Goal: Transaction & Acquisition: Purchase product/service

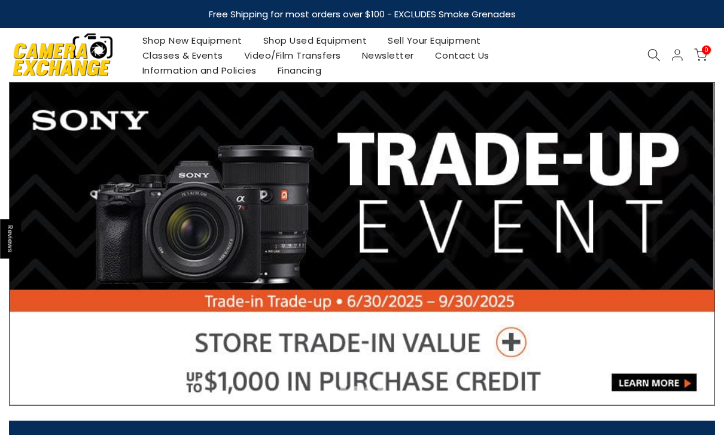
click at [654, 59] on icon at bounding box center [653, 54] width 13 height 13
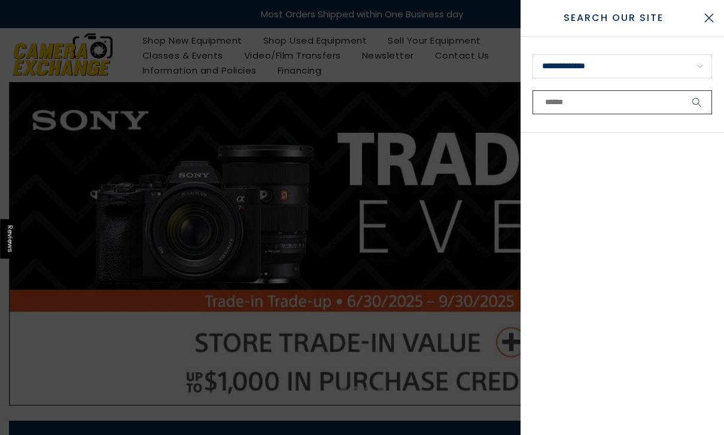
click at [638, 108] on input "text" at bounding box center [621, 102] width 179 height 24
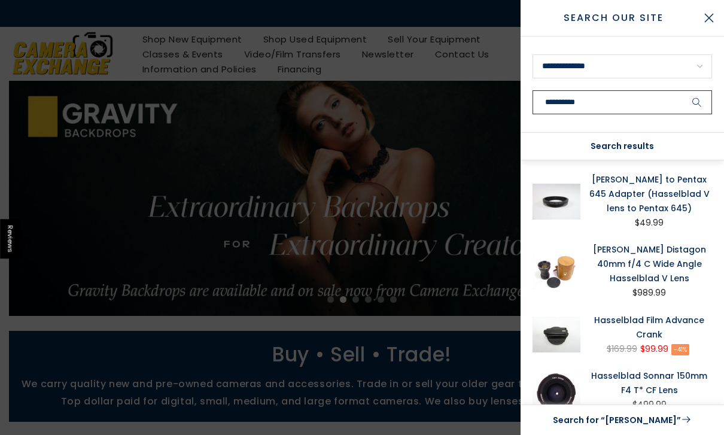
type input "**********"
click at [697, 102] on button "submit" at bounding box center [697, 102] width 30 height 24
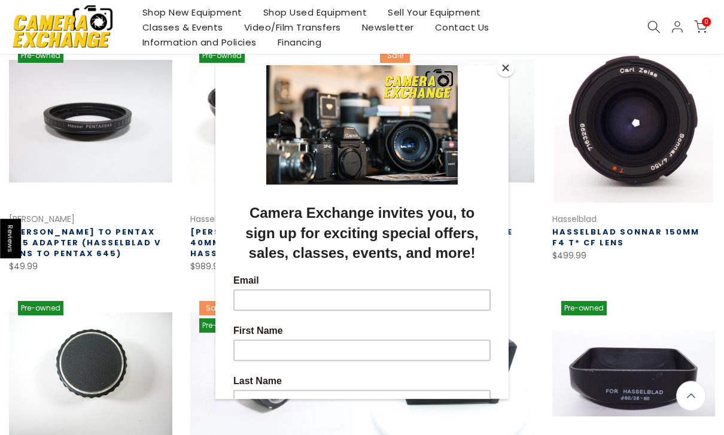
scroll to position [214, 0]
click at [513, 75] on button "Close" at bounding box center [505, 68] width 18 height 18
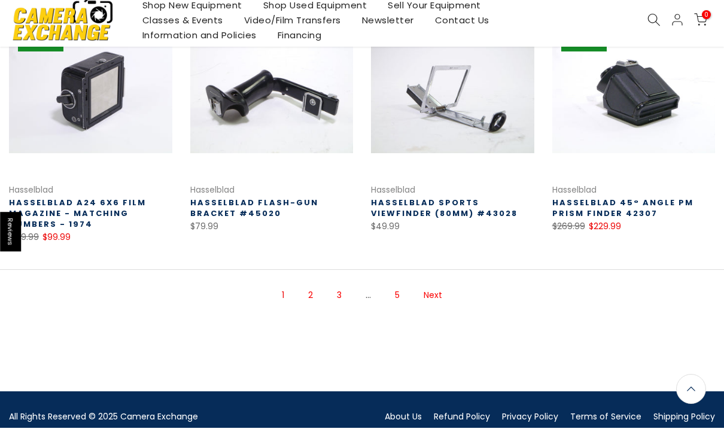
scroll to position [740, 0]
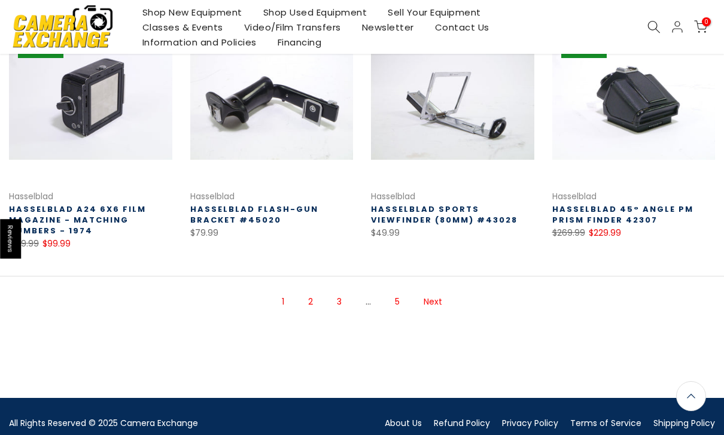
click at [440, 304] on link "Next" at bounding box center [432, 301] width 31 height 21
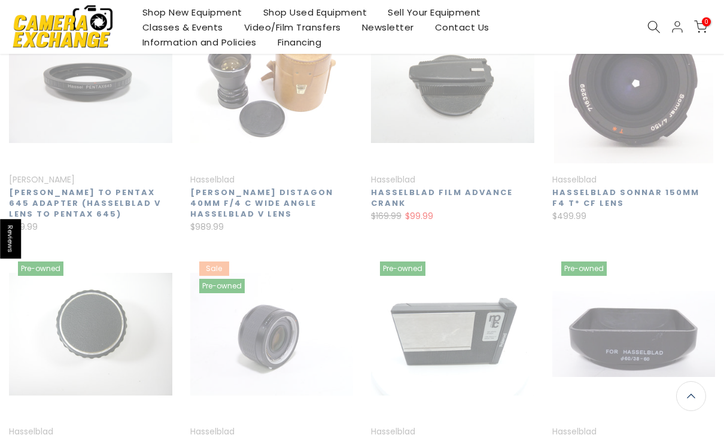
scroll to position [193, 0]
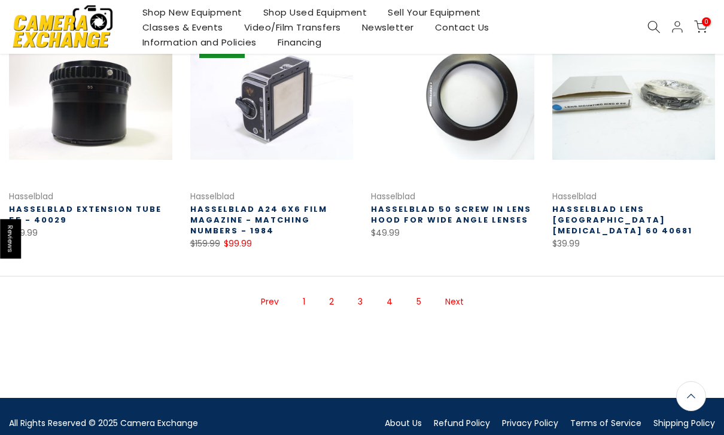
click at [459, 299] on link "Next" at bounding box center [454, 301] width 31 height 21
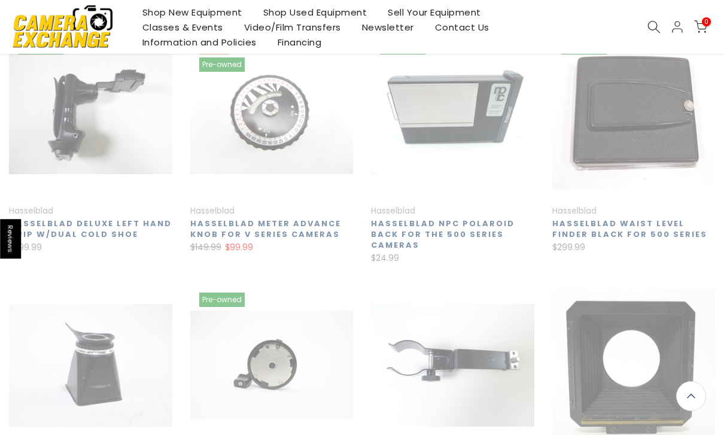
scroll to position [193, 0]
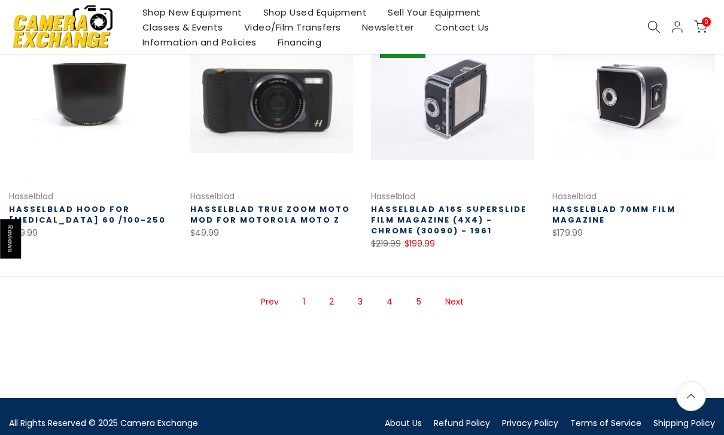
click at [461, 305] on link "Next" at bounding box center [454, 301] width 31 height 21
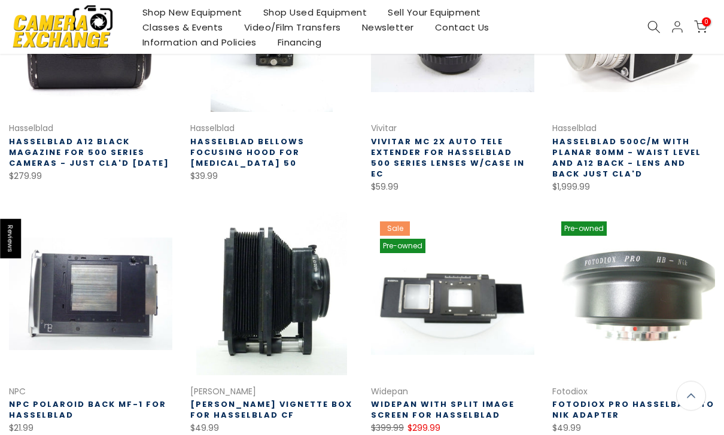
scroll to position [556, 0]
click at [690, 149] on link "Hasselblad 500C/M with Planar 80mm - Waist Level and A12 back - Lens and Back J…" at bounding box center [626, 158] width 149 height 44
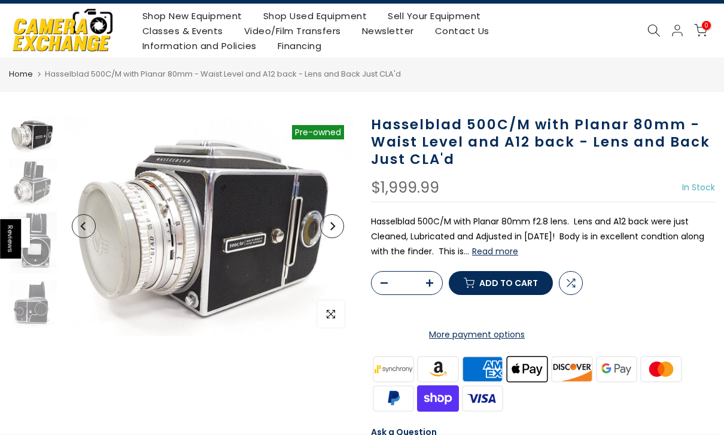
click at [518, 253] on button "Read more" at bounding box center [495, 251] width 46 height 11
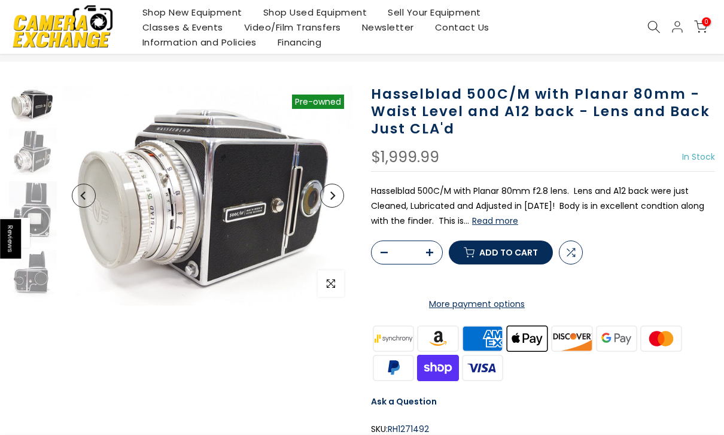
scroll to position [50, 0]
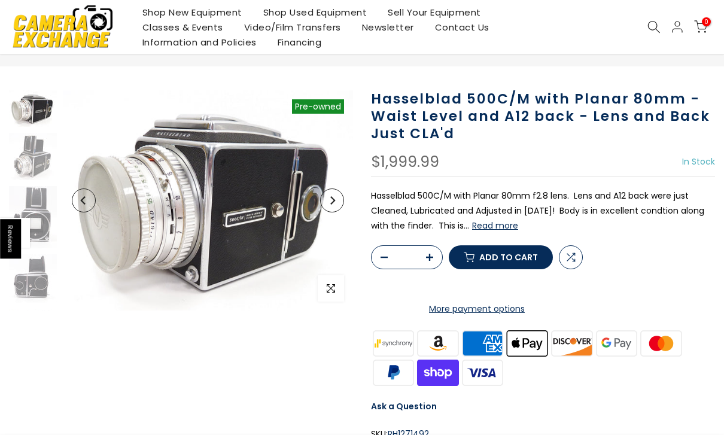
click at [31, 173] on img at bounding box center [33, 156] width 48 height 47
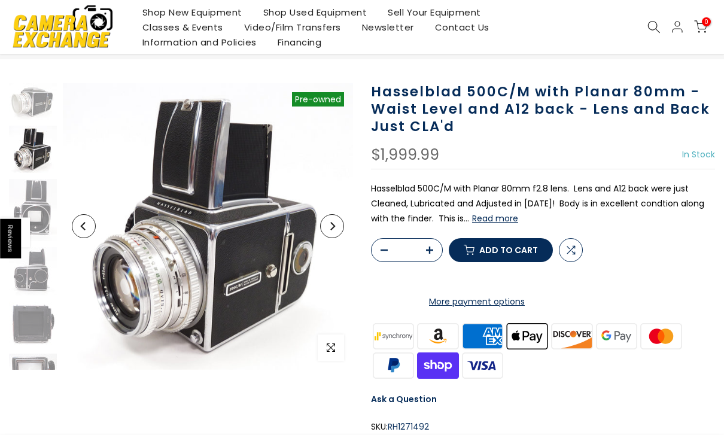
scroll to position [57, 0]
click at [29, 208] on img at bounding box center [33, 210] width 48 height 63
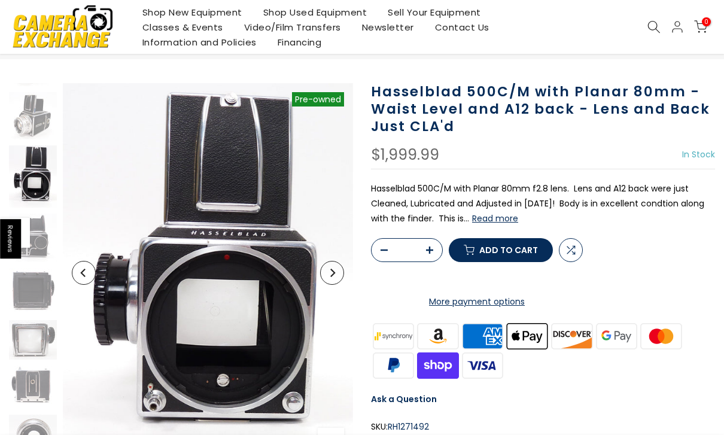
scroll to position [36, 0]
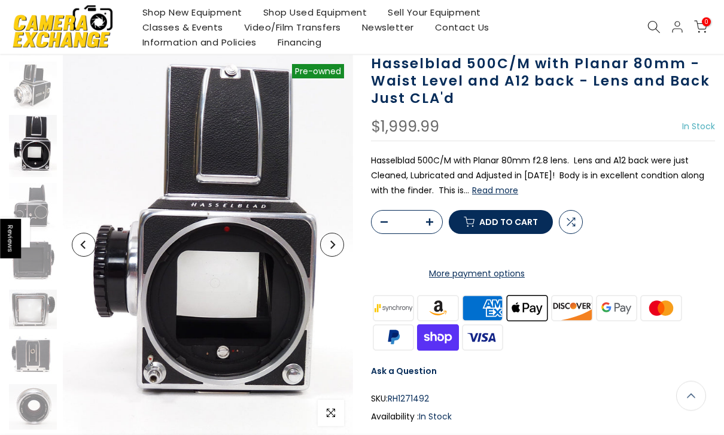
click at [25, 212] on img at bounding box center [33, 208] width 48 height 48
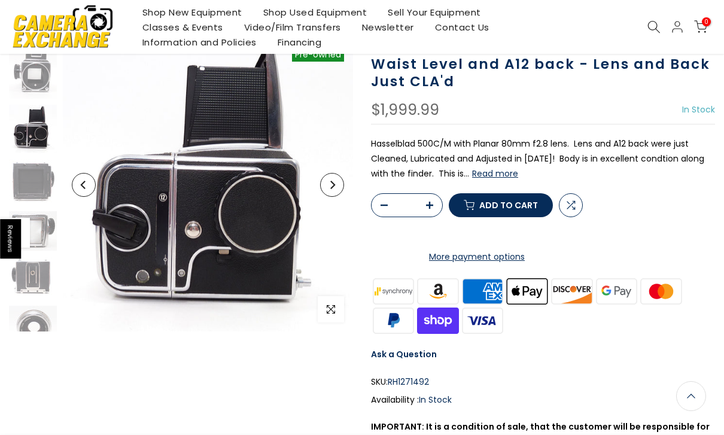
scroll to position [104, 0]
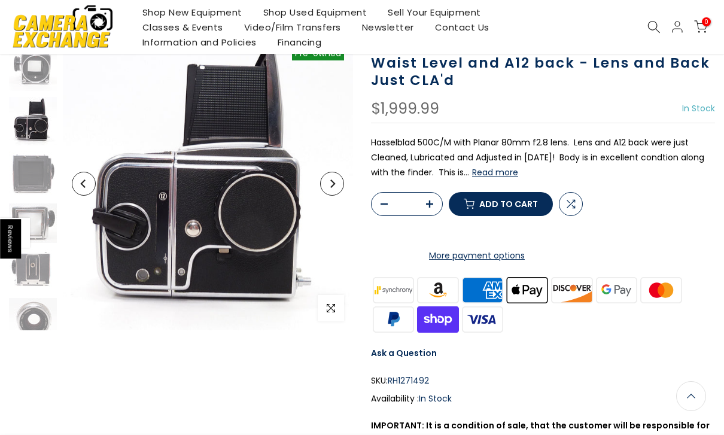
click at [24, 185] on img at bounding box center [33, 174] width 48 height 46
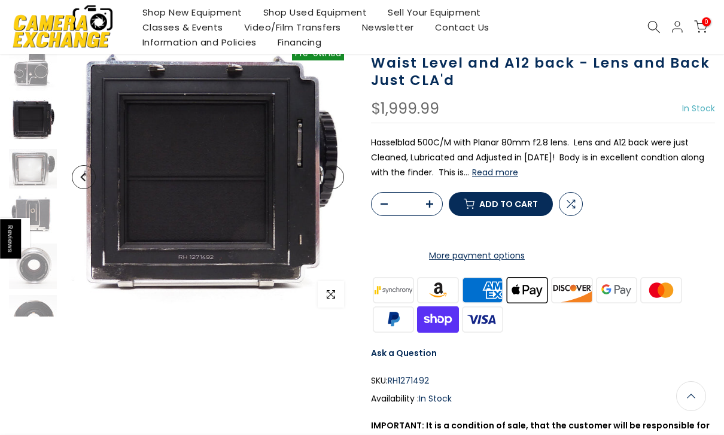
click at [21, 188] on img at bounding box center [33, 168] width 48 height 39
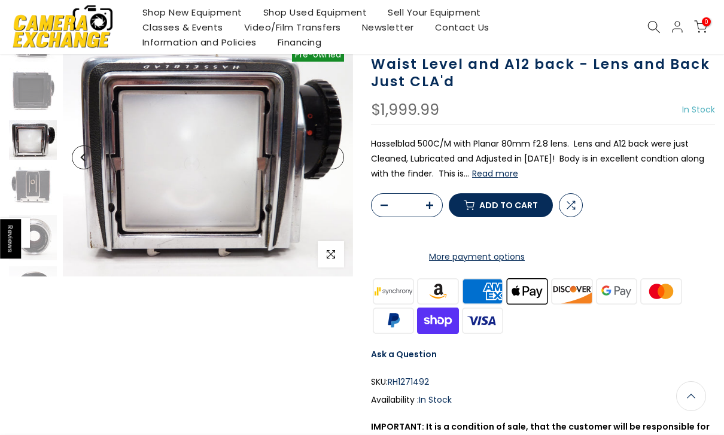
click at [28, 190] on img at bounding box center [33, 187] width 48 height 43
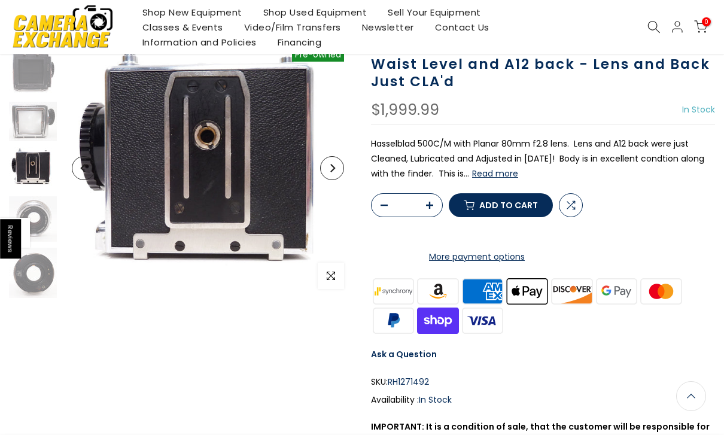
scroll to position [208, 0]
click at [35, 213] on img at bounding box center [33, 217] width 48 height 45
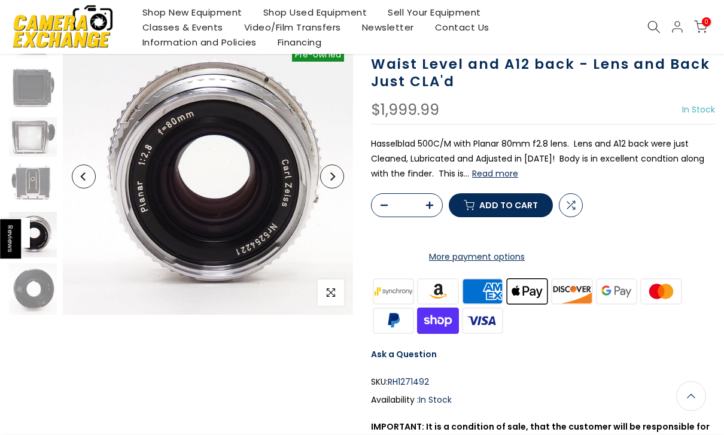
scroll to position [191, 0]
click at [17, 145] on img at bounding box center [33, 136] width 48 height 39
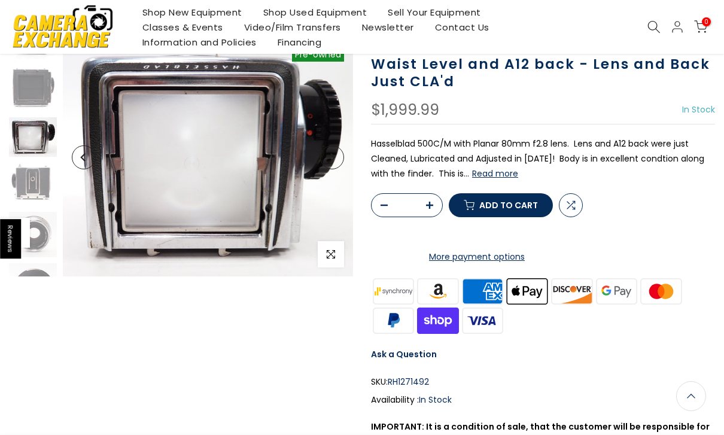
click at [26, 179] on img at bounding box center [33, 184] width 48 height 43
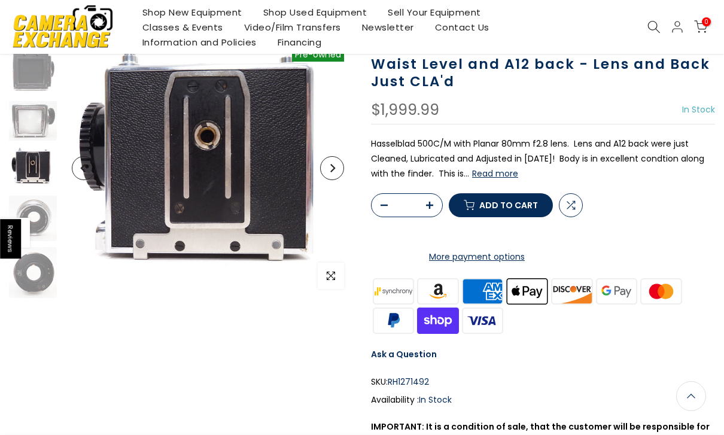
scroll to position [208, 0]
click at [527, 209] on span "Add to cart" at bounding box center [508, 205] width 59 height 8
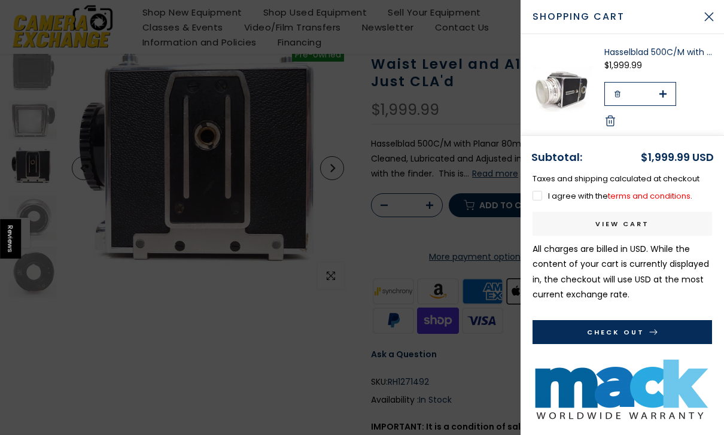
click at [709, 12] on button "Close Cart" at bounding box center [709, 17] width 30 height 30
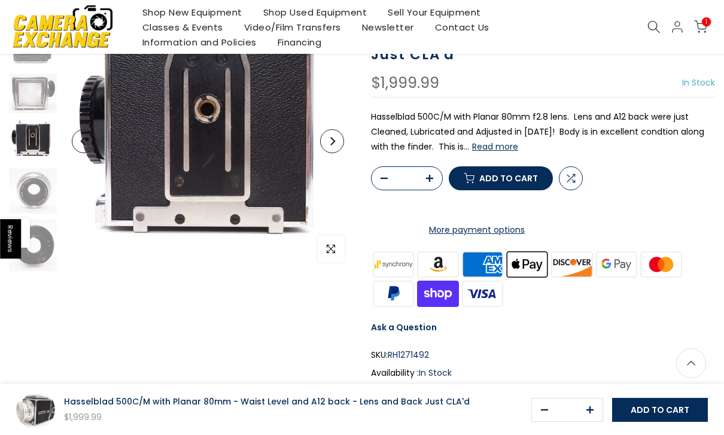
scroll to position [0, 0]
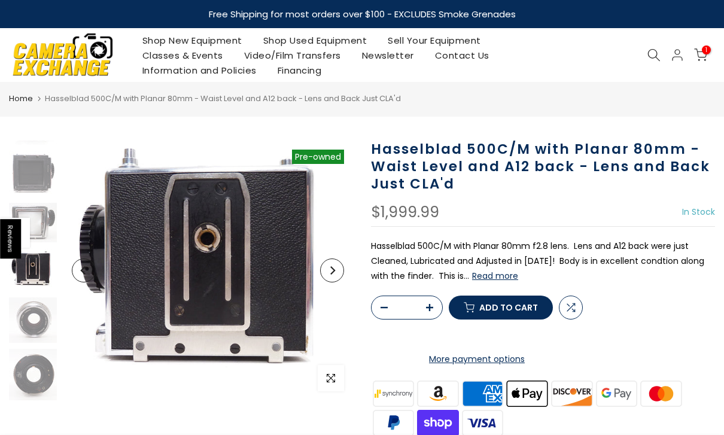
click at [347, 35] on link "Shop Used Equipment" at bounding box center [314, 40] width 125 height 15
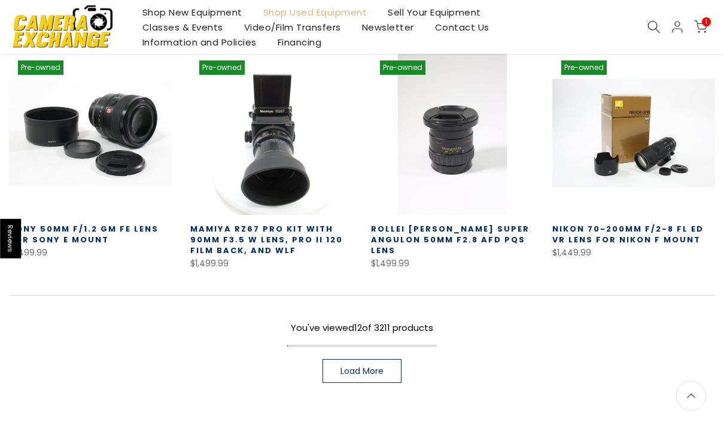
scroll to position [703, 0]
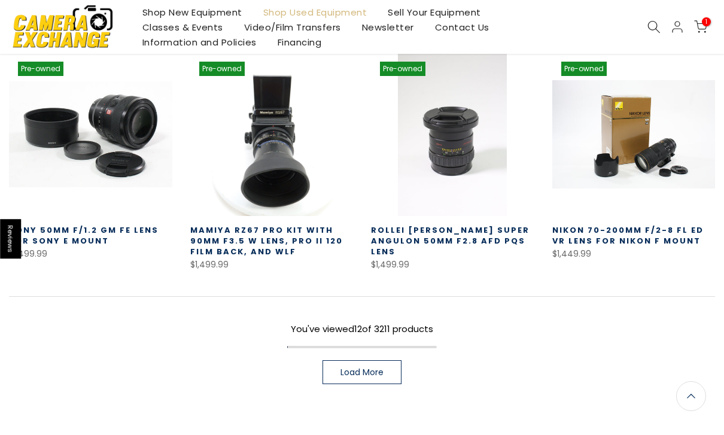
click at [379, 373] on span "Load More" at bounding box center [361, 372] width 43 height 8
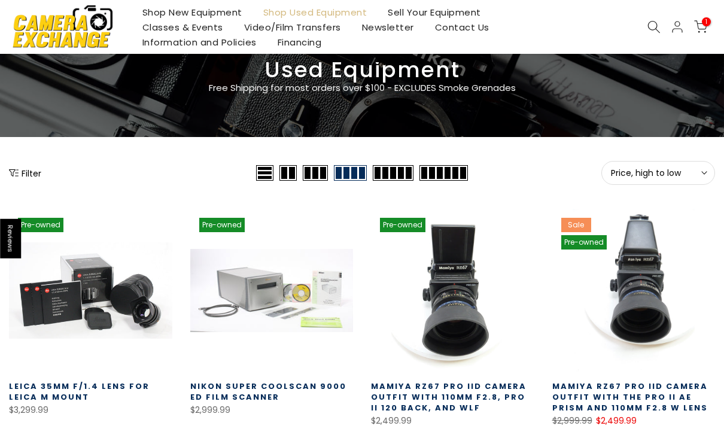
scroll to position [60, 0]
click at [20, 177] on button "Filter" at bounding box center [25, 173] width 32 height 12
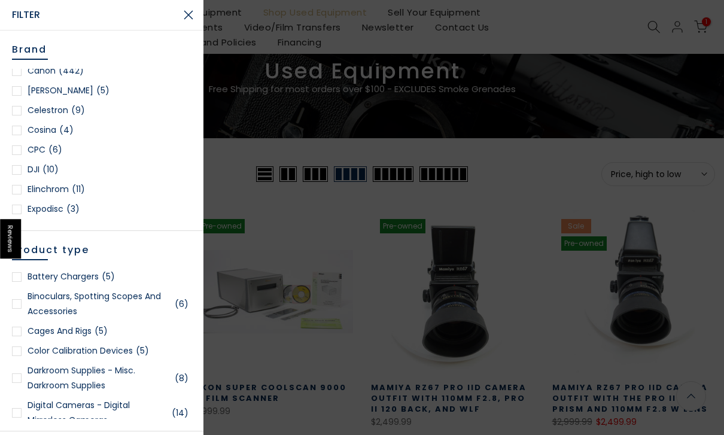
scroll to position [302, 0]
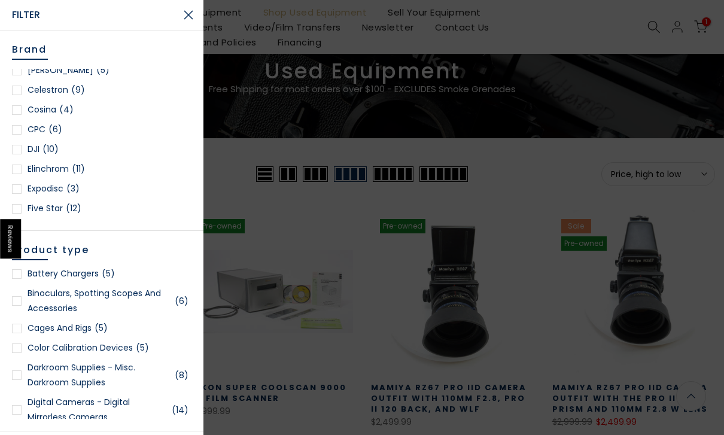
click at [199, 17] on button "Close Search" at bounding box center [188, 15] width 30 height 30
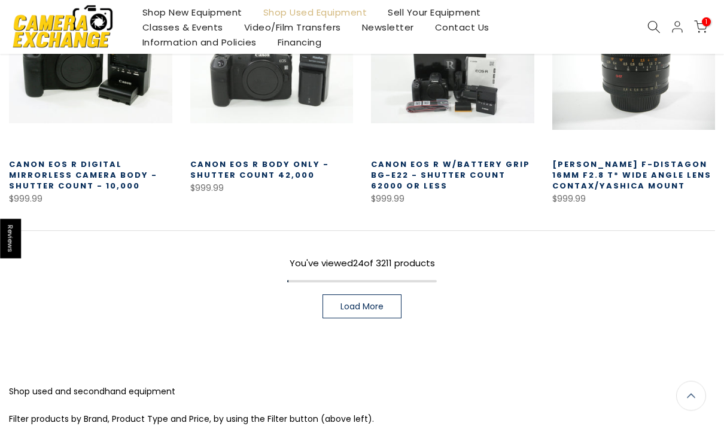
scroll to position [1480, 0]
click at [386, 308] on link "Load More" at bounding box center [361, 306] width 79 height 24
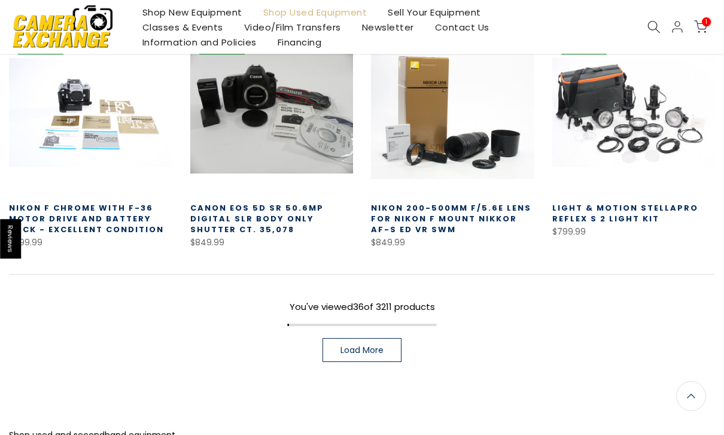
scroll to position [2159, 0]
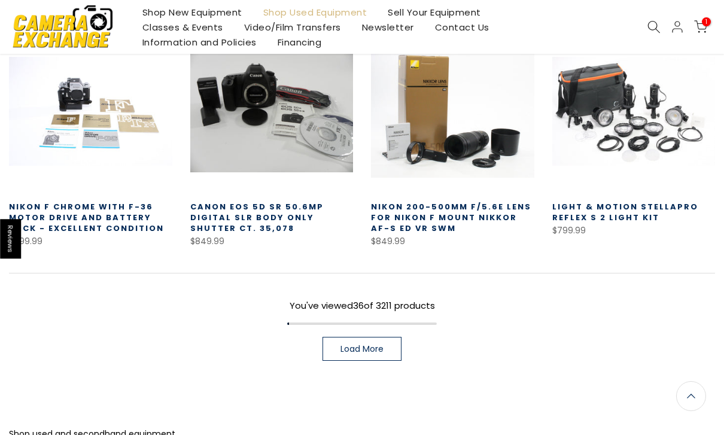
click at [394, 345] on link "Load More" at bounding box center [361, 349] width 79 height 24
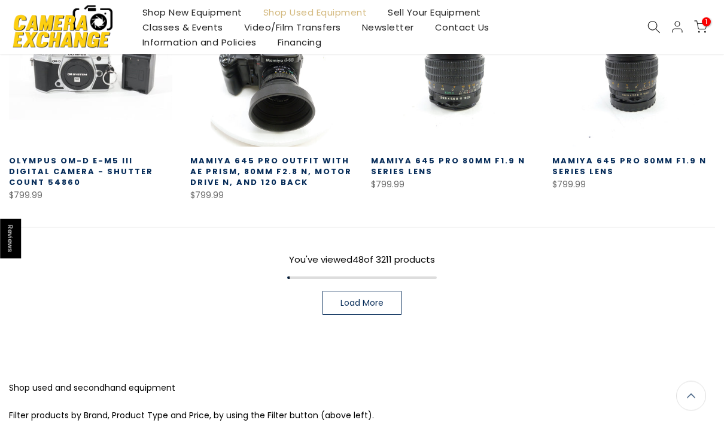
scroll to position [2963, 0]
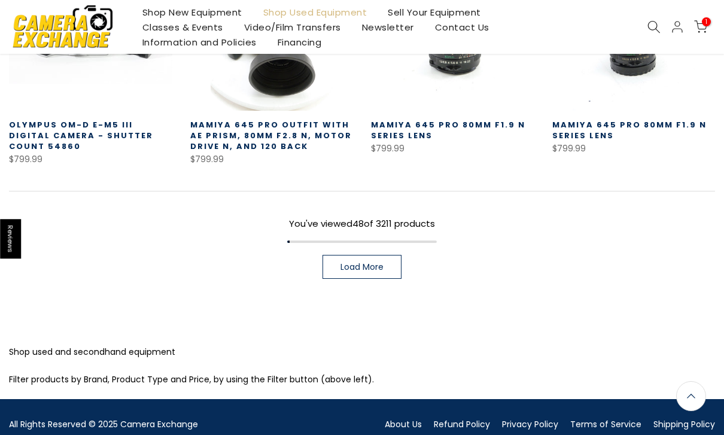
click at [391, 273] on link "Load More" at bounding box center [361, 267] width 79 height 24
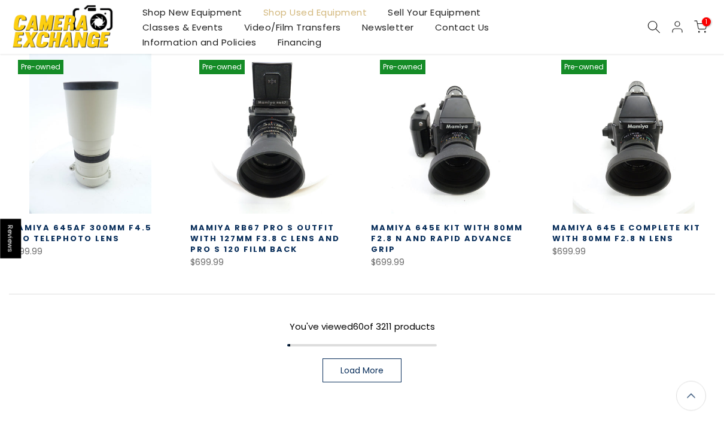
scroll to position [3563, 0]
click at [385, 370] on link "Load More" at bounding box center [361, 370] width 79 height 24
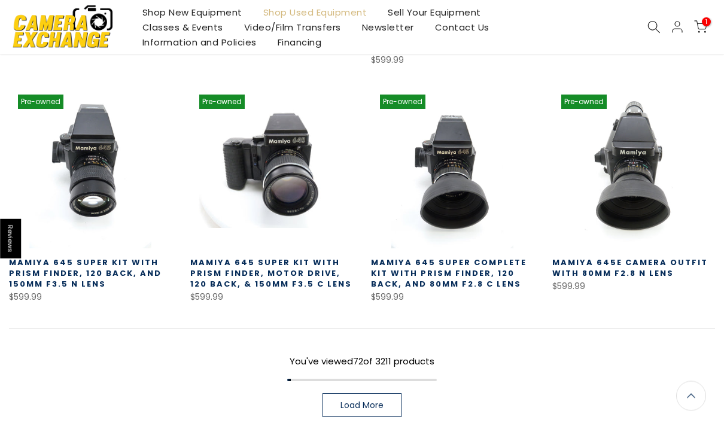
scroll to position [4250, 0]
click at [384, 402] on link "Load More" at bounding box center [361, 405] width 79 height 24
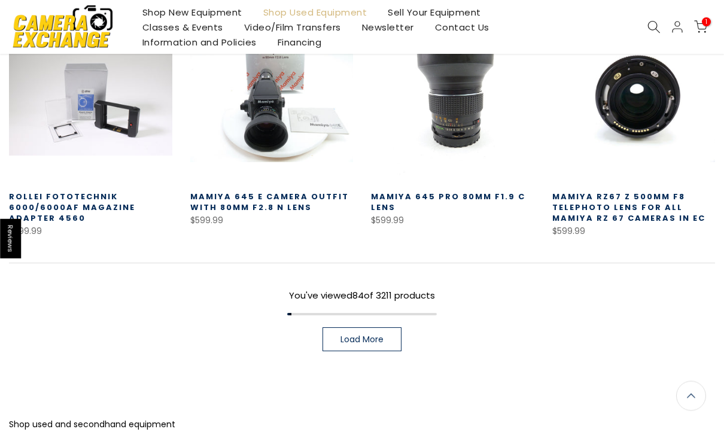
scroll to position [5039, 0]
click at [392, 344] on link "Load More" at bounding box center [361, 339] width 79 height 24
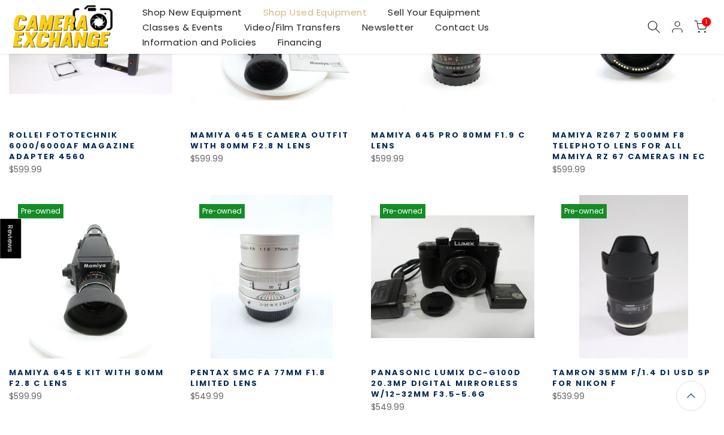
scroll to position [5099, 0]
click at [319, 42] on link "Financing" at bounding box center [299, 42] width 65 height 15
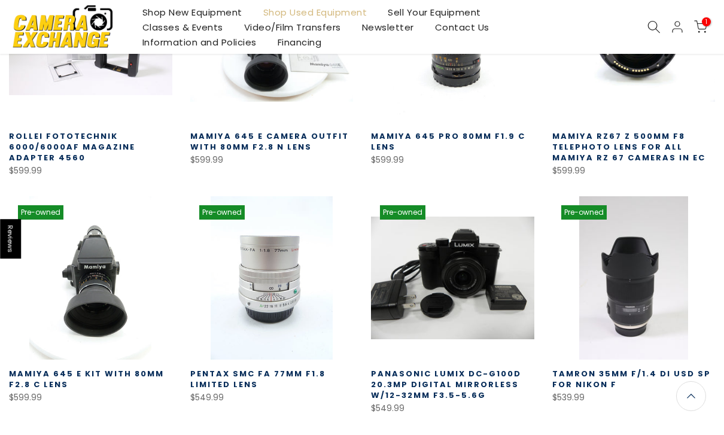
click at [324, 35] on link "Financing" at bounding box center [299, 42] width 65 height 15
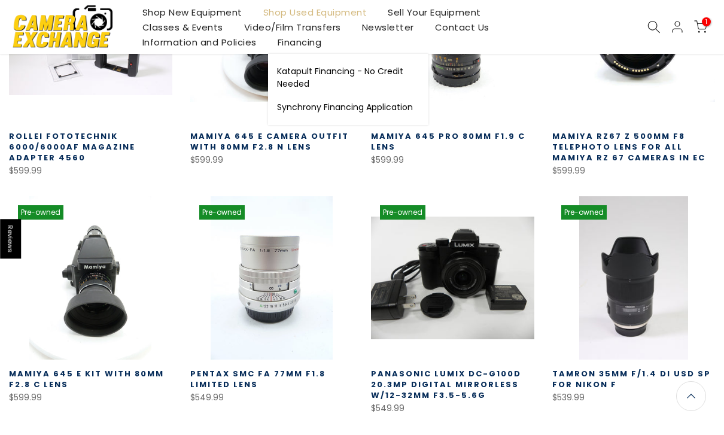
click at [322, 40] on link "Financing" at bounding box center [299, 42] width 65 height 15
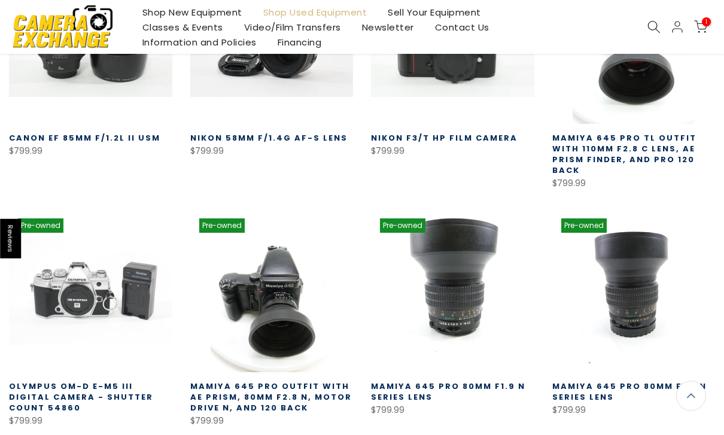
scroll to position [2371, 0]
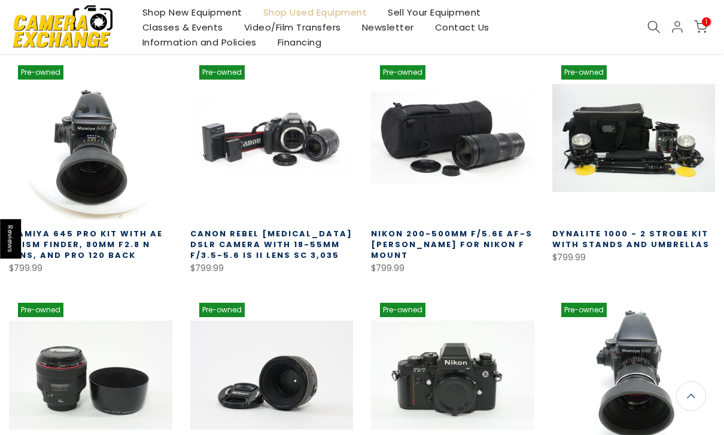
click at [709, 22] on span "1" at bounding box center [706, 21] width 9 height 9
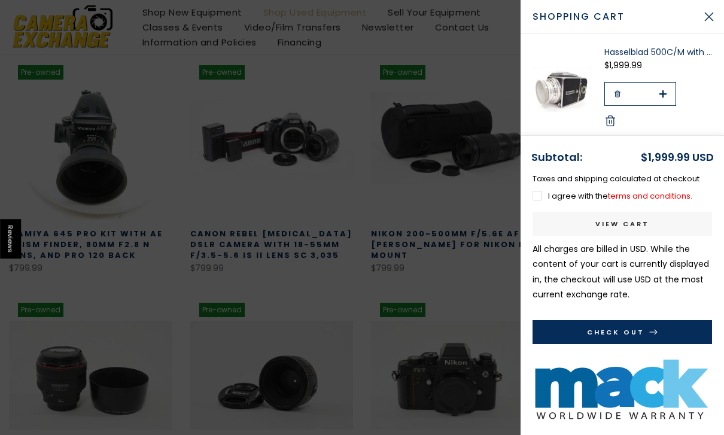
click at [547, 197] on label "I agree with the terms and conditions ." at bounding box center [612, 195] width 160 height 11
click at [645, 221] on link "View cart" at bounding box center [621, 224] width 179 height 24
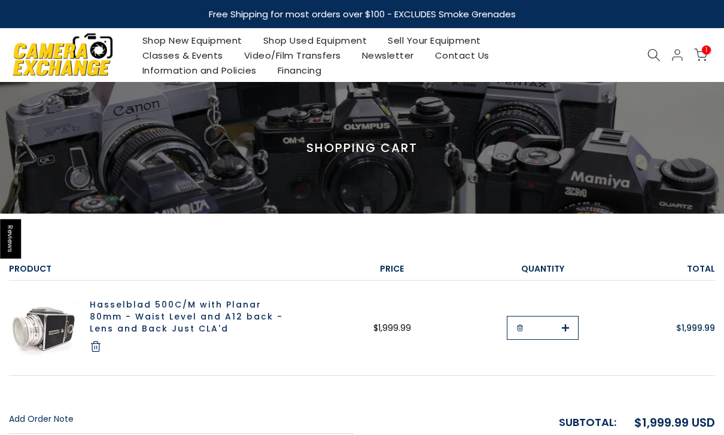
click at [652, 53] on icon at bounding box center [653, 54] width 13 height 13
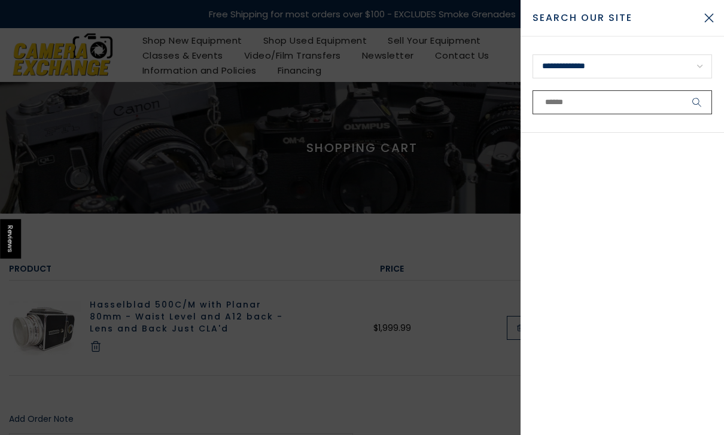
click at [630, 102] on input "text" at bounding box center [621, 102] width 179 height 24
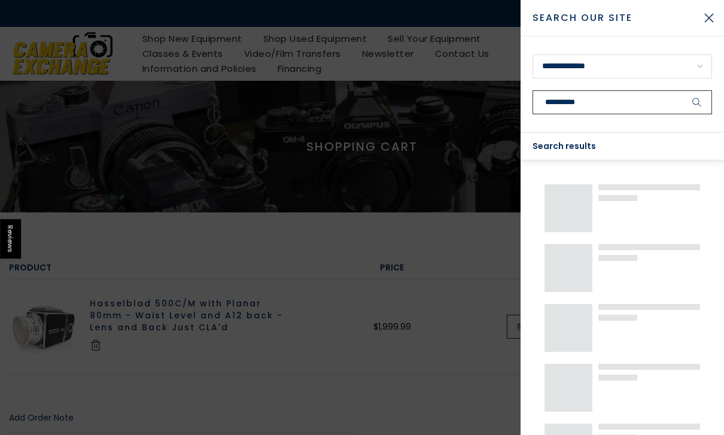
type input "**********"
click at [697, 102] on button "submit" at bounding box center [697, 102] width 30 height 24
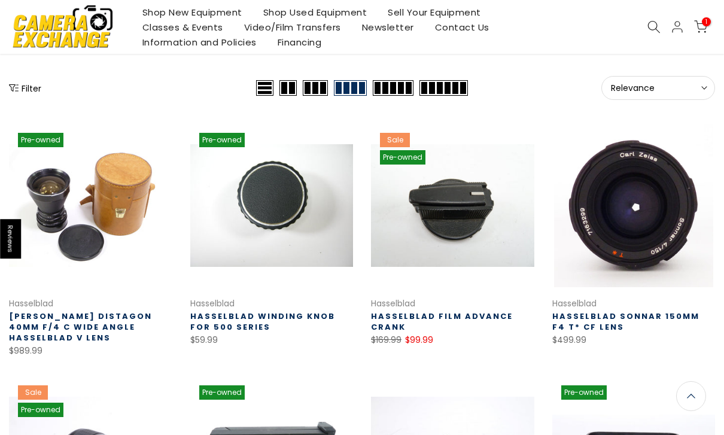
scroll to position [112, 0]
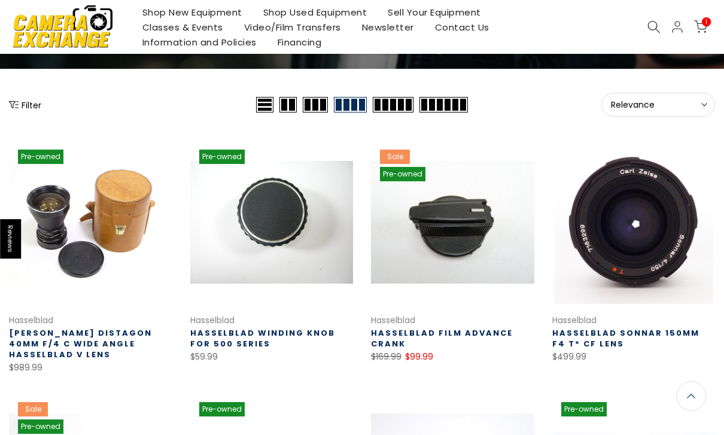
click at [688, 108] on span "Relevance" at bounding box center [658, 104] width 94 height 11
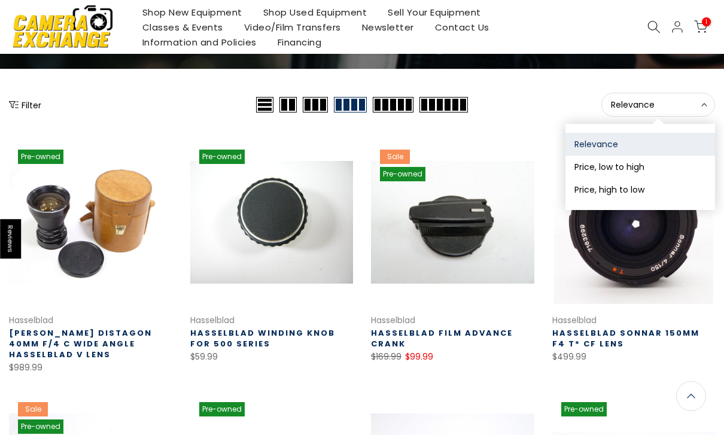
click at [672, 165] on button "Price, low to high" at bounding box center [640, 166] width 150 height 23
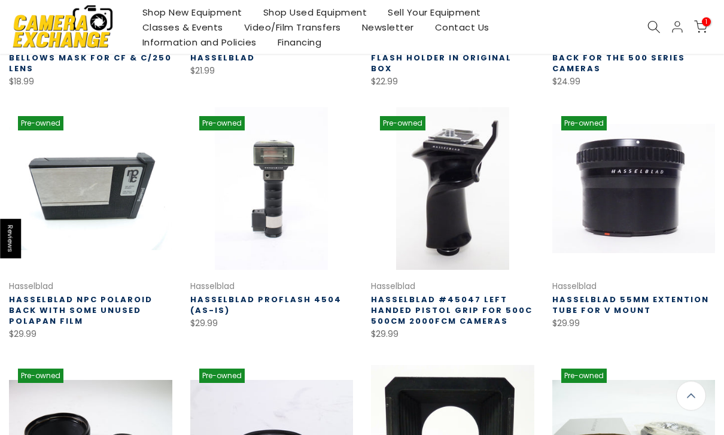
scroll to position [398, 0]
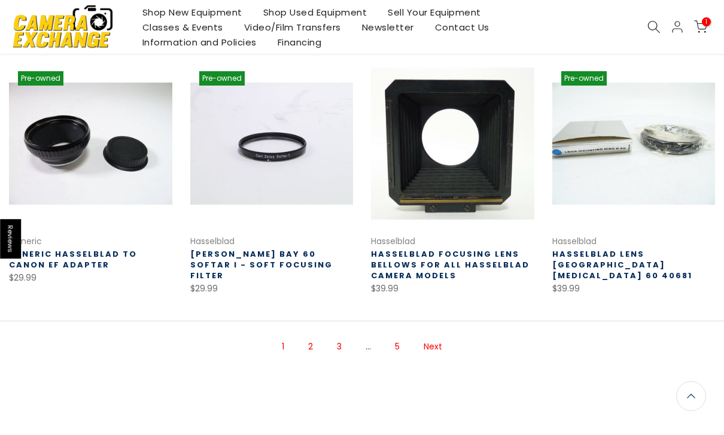
click at [446, 344] on link "Next" at bounding box center [432, 346] width 31 height 21
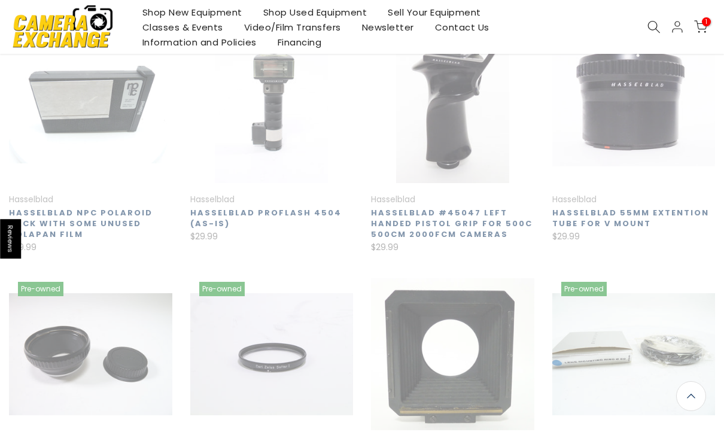
scroll to position [193, 0]
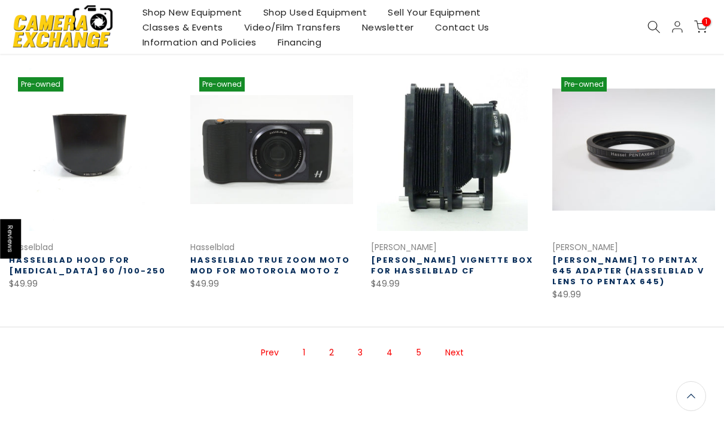
click at [468, 346] on link "Next" at bounding box center [454, 352] width 31 height 21
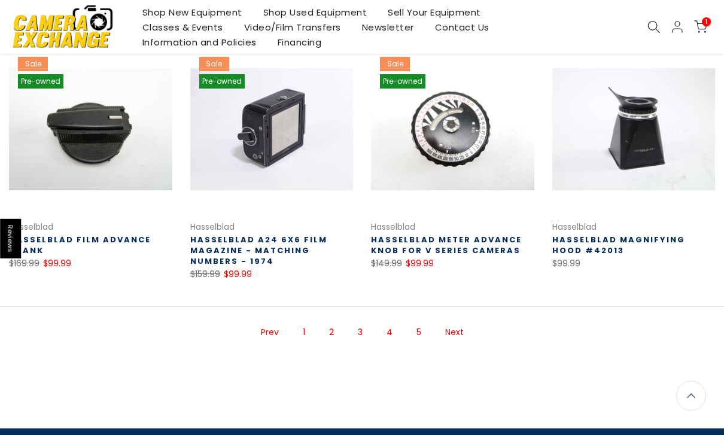
scroll to position [721, 0]
click at [461, 322] on link "Next" at bounding box center [454, 332] width 31 height 21
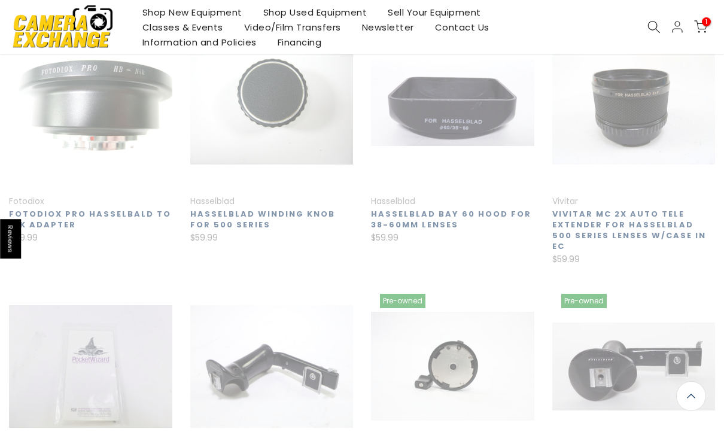
scroll to position [193, 0]
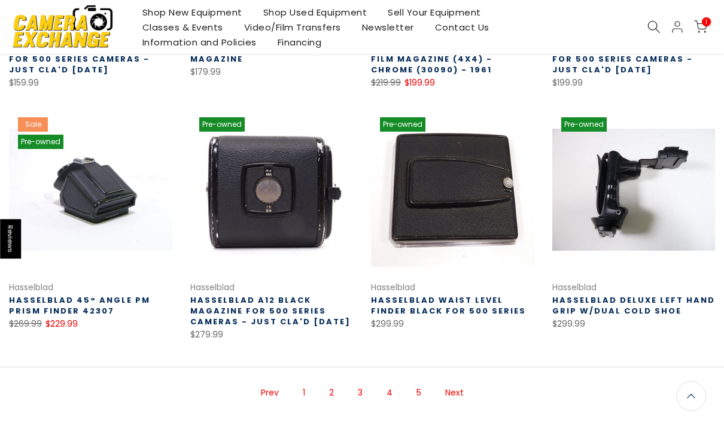
click at [456, 394] on link "Next" at bounding box center [454, 392] width 31 height 21
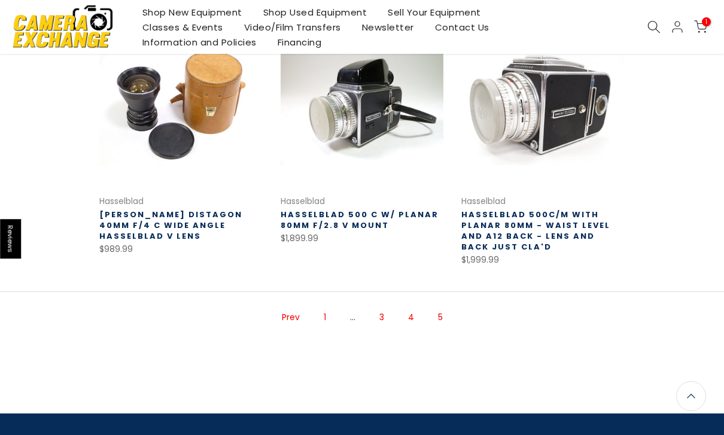
scroll to position [481, 0]
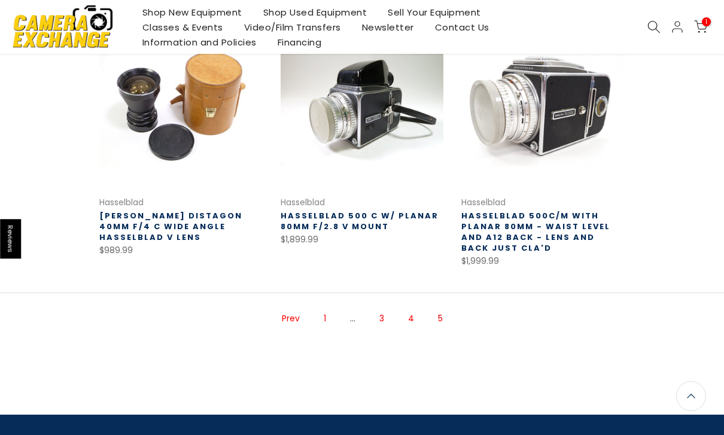
click at [708, 24] on span "1" at bounding box center [706, 21] width 9 height 9
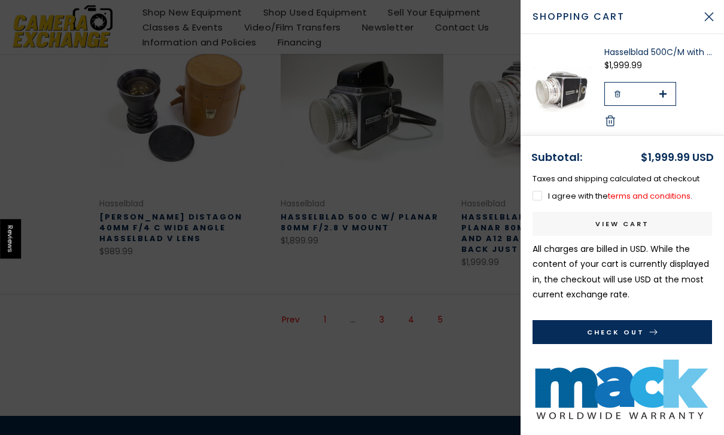
click at [548, 202] on label "I agree with the terms and conditions ." at bounding box center [612, 195] width 160 height 11
click at [618, 344] on button "Check Out" at bounding box center [621, 332] width 179 height 24
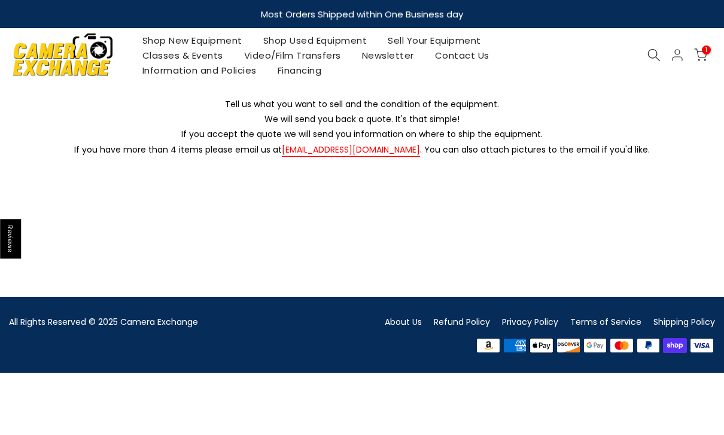
click at [45, 62] on img at bounding box center [63, 54] width 102 height 51
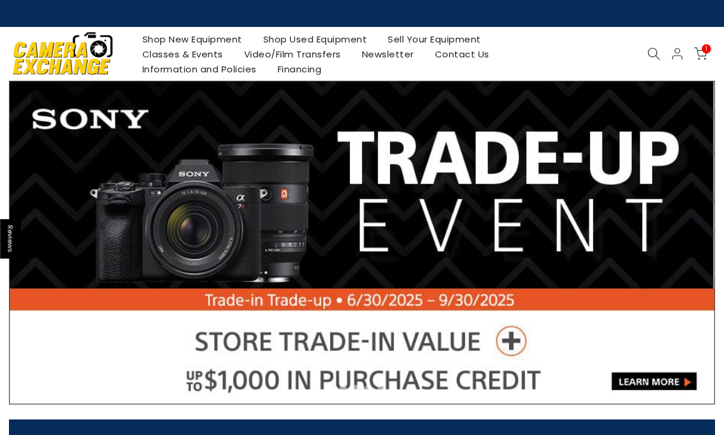
click at [702, 53] on icon at bounding box center [700, 53] width 13 height 13
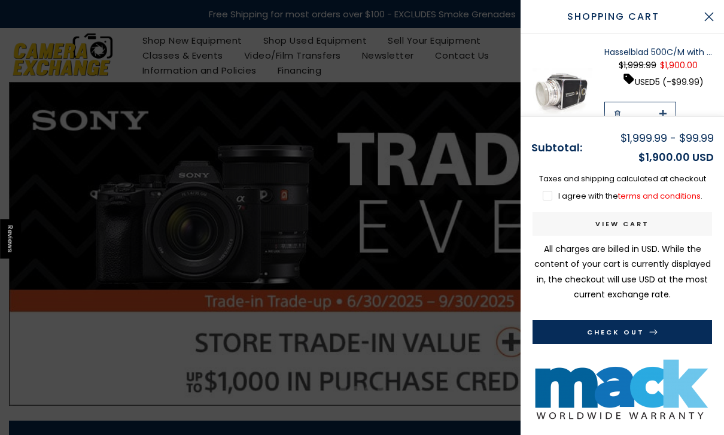
click at [551, 197] on label "I agree with the terms and conditions ." at bounding box center [622, 195] width 160 height 11
click at [653, 227] on link "View cart" at bounding box center [621, 224] width 179 height 24
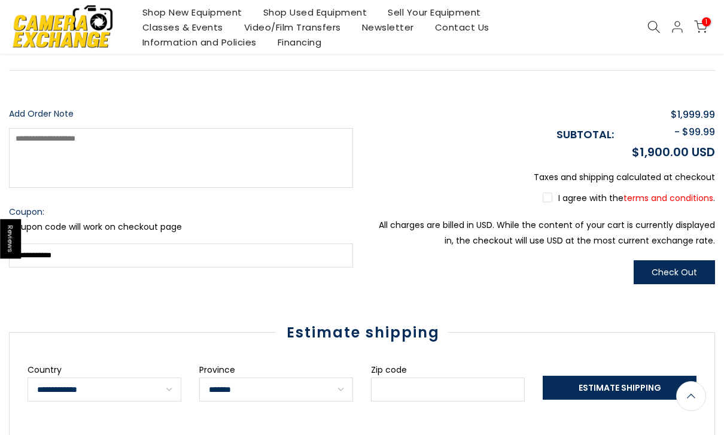
scroll to position [306, 0]
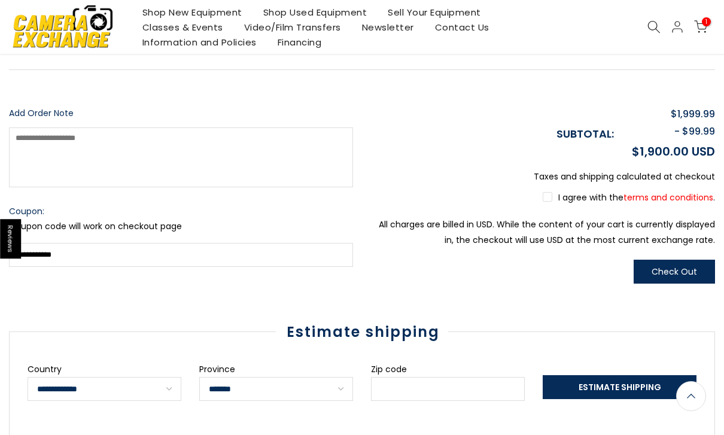
click at [547, 201] on label "I agree with the terms and conditions ." at bounding box center [628, 197] width 172 height 12
click at [673, 275] on button "Check Out" at bounding box center [673, 272] width 81 height 24
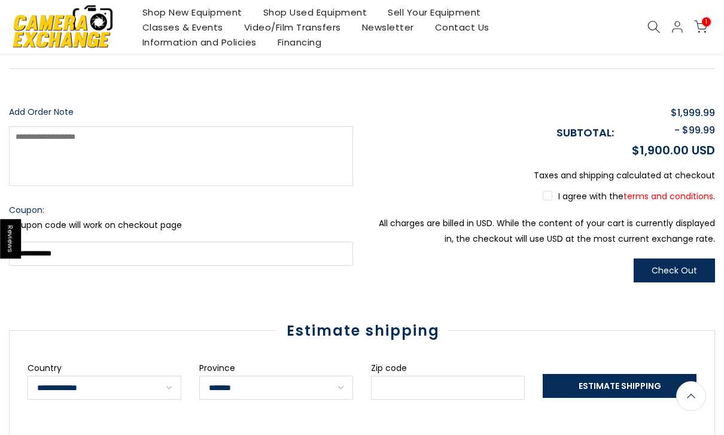
scroll to position [344, 0]
